Goal: Task Accomplishment & Management: Manage account settings

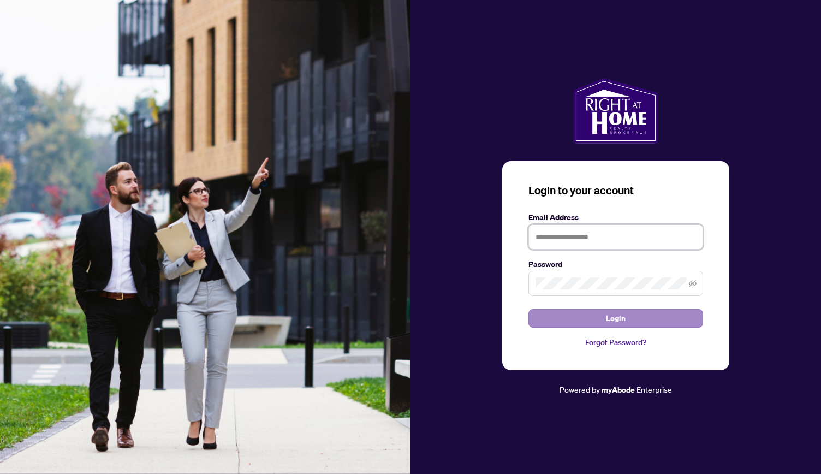
type input "**********"
click at [597, 323] on button "Login" at bounding box center [615, 318] width 175 height 19
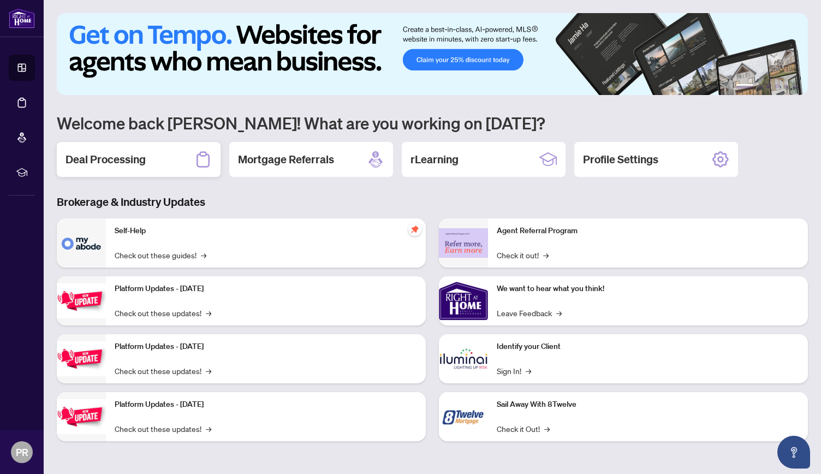
click at [158, 170] on div "Deal Processing" at bounding box center [139, 159] width 164 height 35
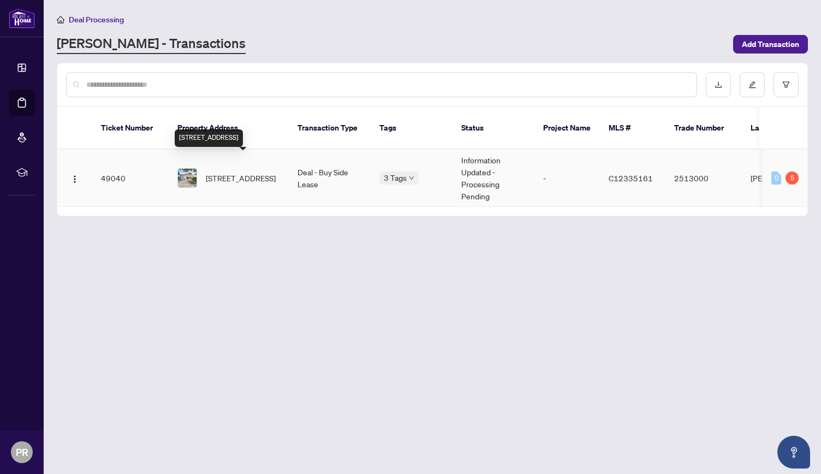
click at [219, 172] on span "[STREET_ADDRESS]" at bounding box center [241, 178] width 70 height 12
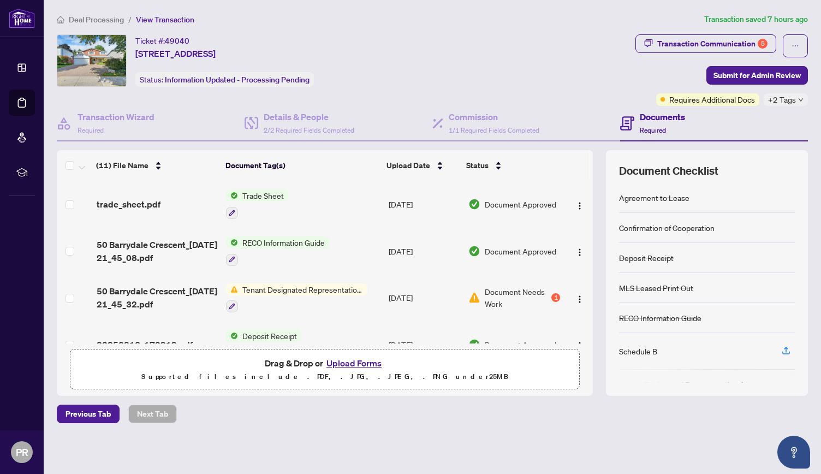
click at [315, 296] on div "Tenant Designated Representation Agreement" at bounding box center [296, 297] width 141 height 29
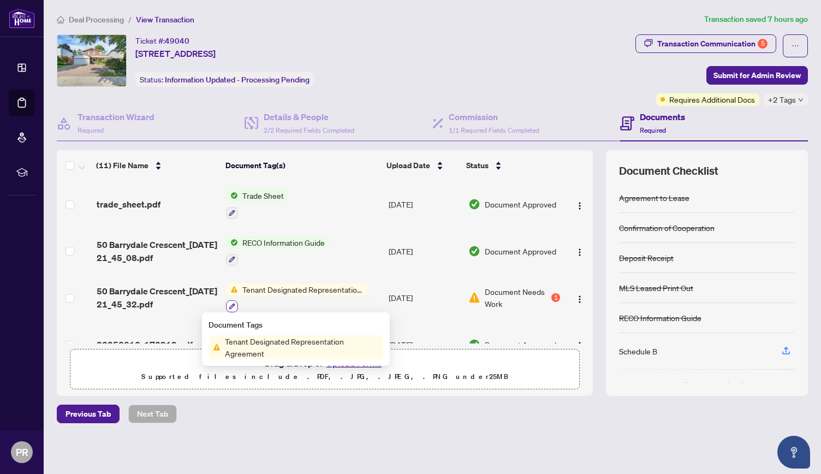
click at [232, 306] on icon "button" at bounding box center [232, 306] width 7 height 7
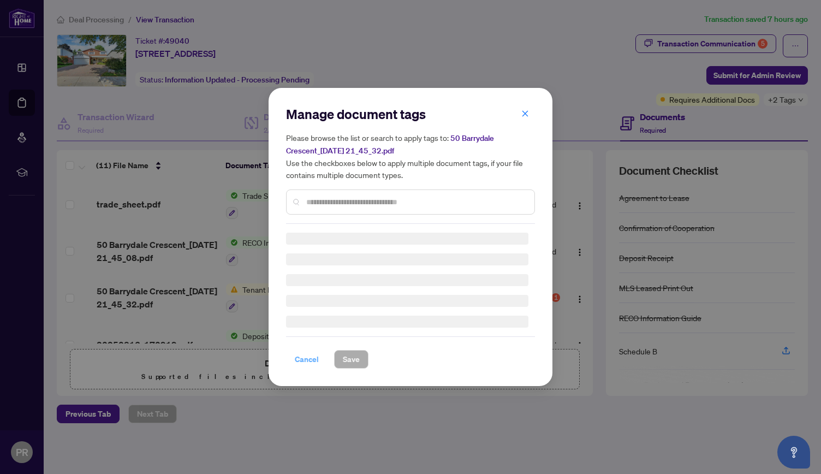
click at [307, 367] on span "Cancel" at bounding box center [307, 358] width 24 height 17
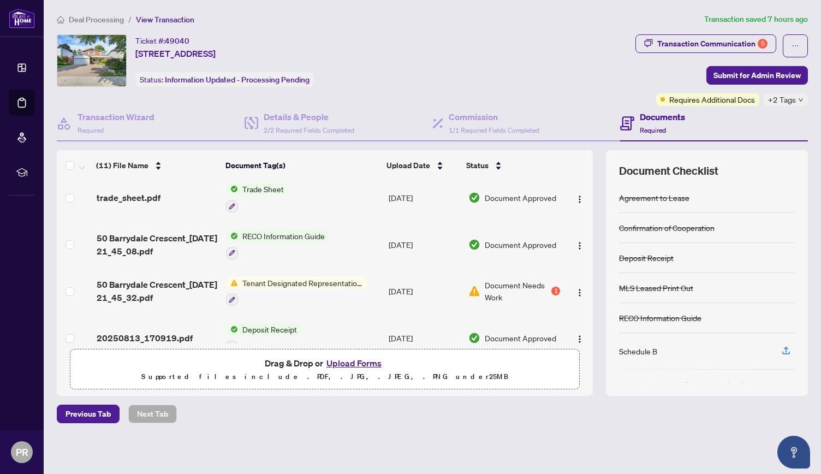
scroll to position [6, 0]
click at [292, 277] on span "Tenant Designated Representation Agreement" at bounding box center [302, 283] width 129 height 12
click at [171, 278] on span "50 Barrydale Crescent_[DATE] 21_45_32.pdf" at bounding box center [157, 291] width 121 height 26
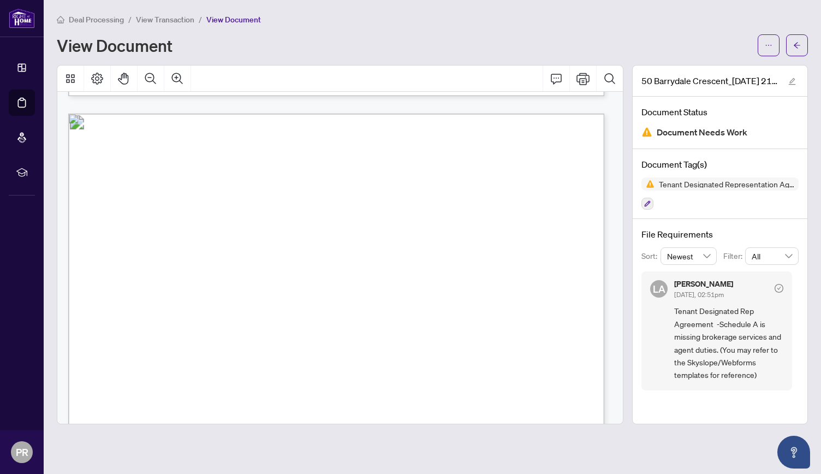
scroll to position [699, 0]
click at [795, 53] on span "button" at bounding box center [797, 45] width 8 height 17
